Goal: Find specific page/section: Find specific page/section

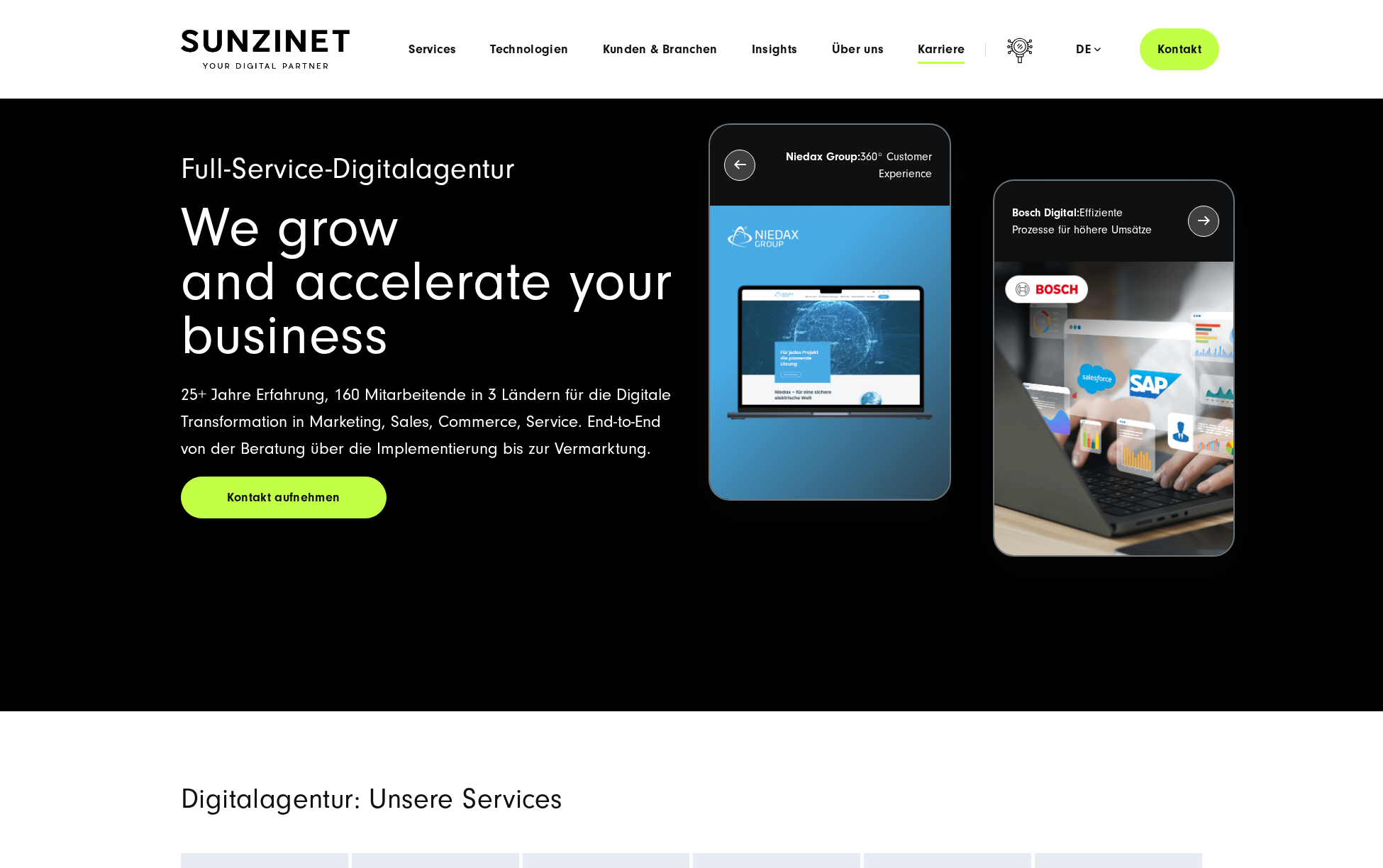
click at [929, 54] on span "Karriere" at bounding box center [941, 49] width 47 height 14
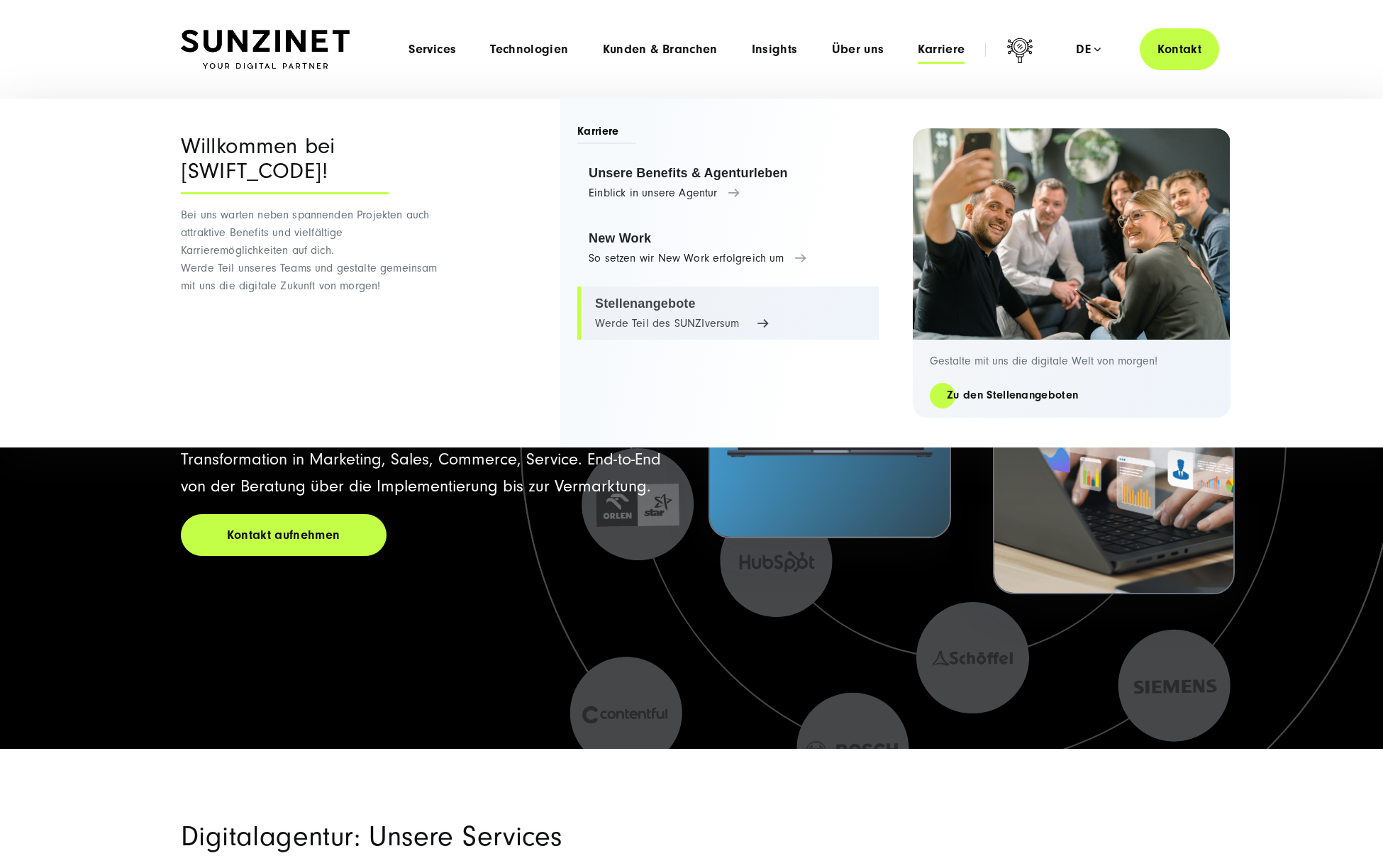
click at [670, 302] on link "Stellenangebote Werde Teil des SUNZIversum" at bounding box center [728, 313] width 301 height 54
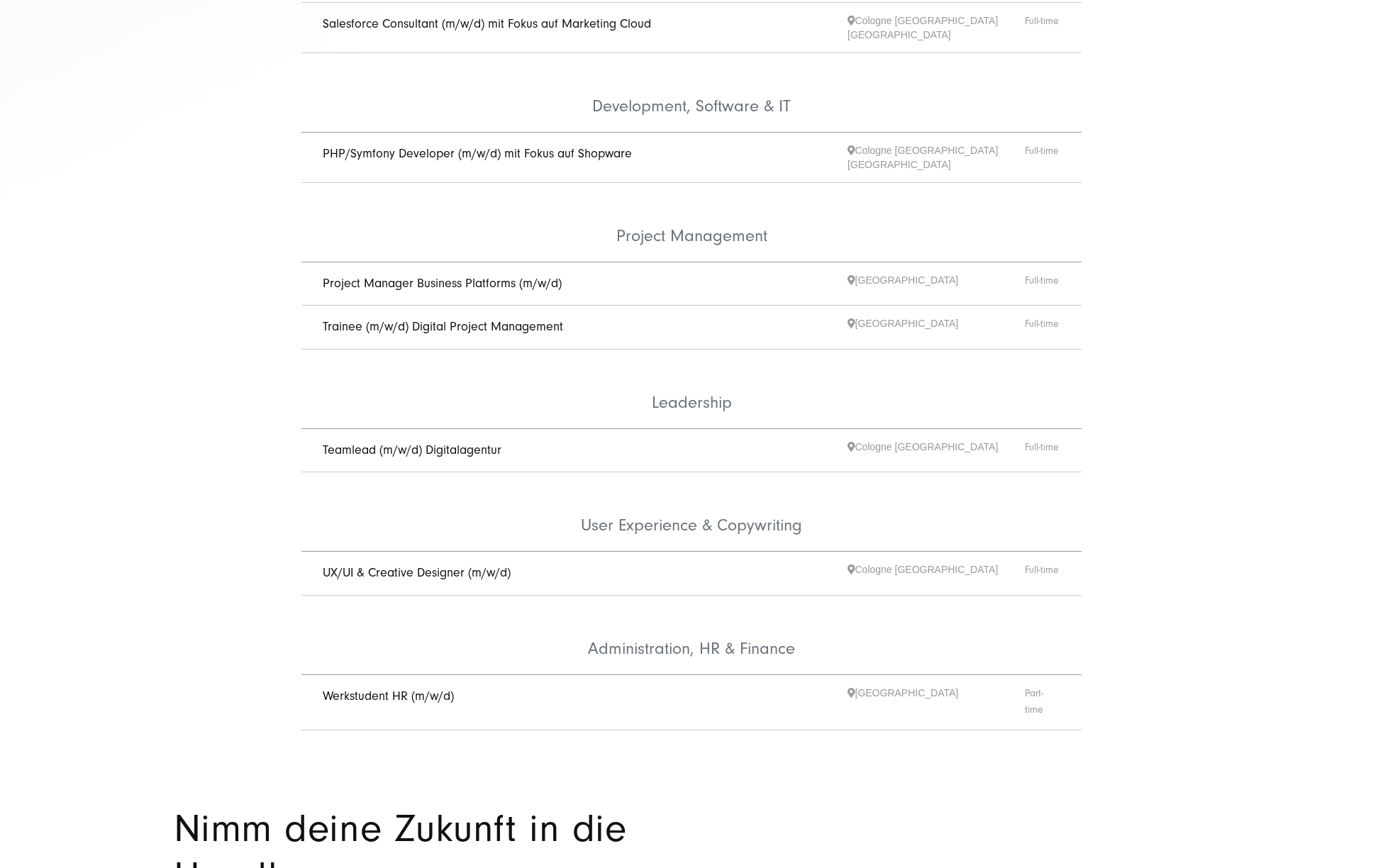
scroll to position [597, 0]
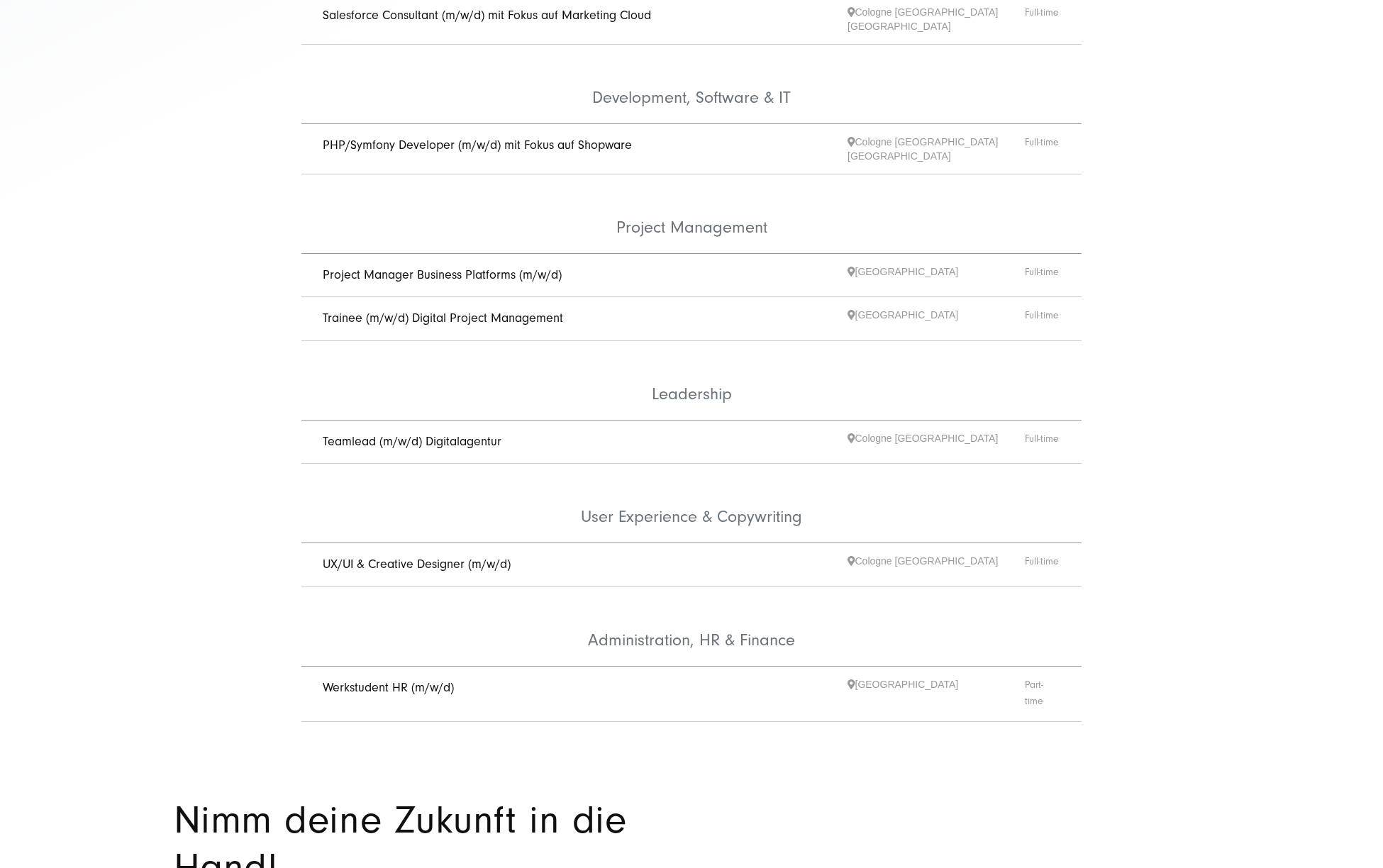
click at [451, 434] on link "Teamlead (m/w/d) Digitalagentur" at bounding box center [412, 441] width 178 height 15
